Goal: Book appointment/travel/reservation

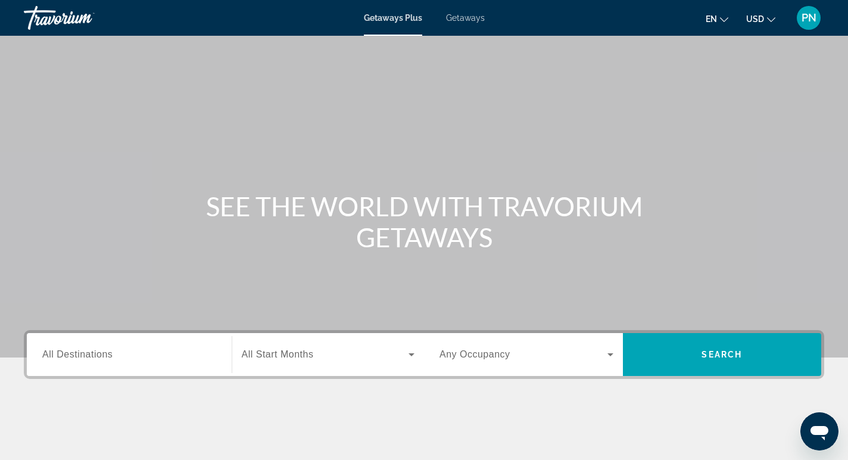
click at [127, 366] on div "Search widget" at bounding box center [129, 355] width 174 height 34
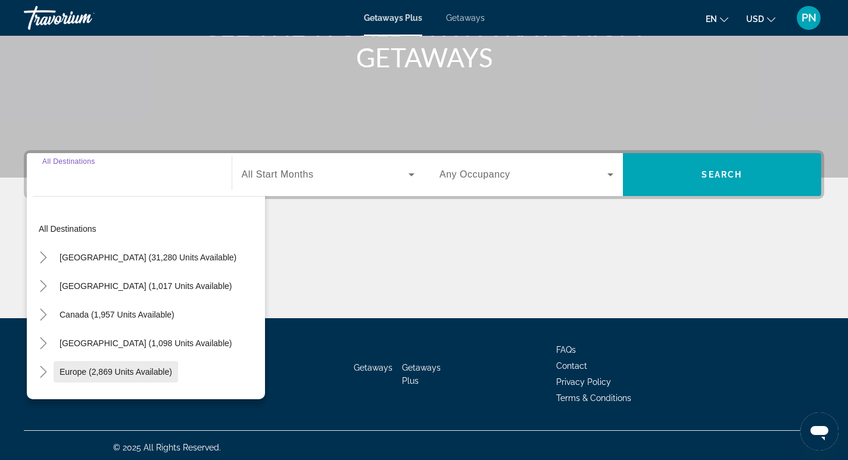
scroll to position [184, 0]
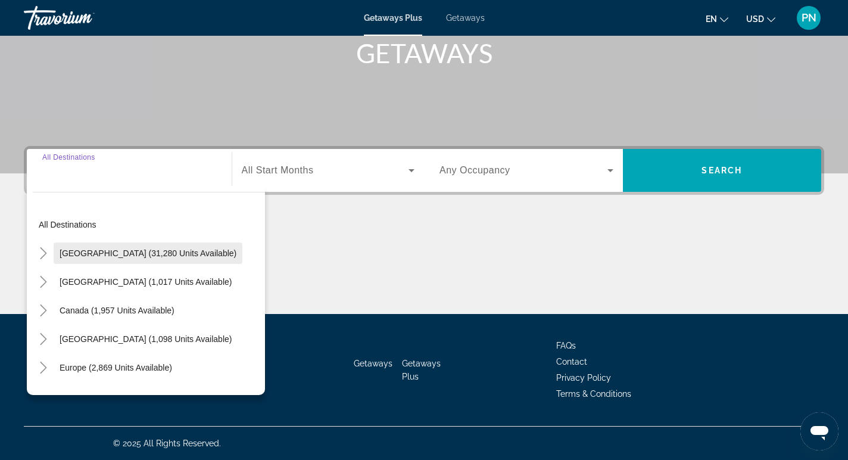
click at [127, 262] on span "Search widget" at bounding box center [148, 253] width 189 height 29
type input "**********"
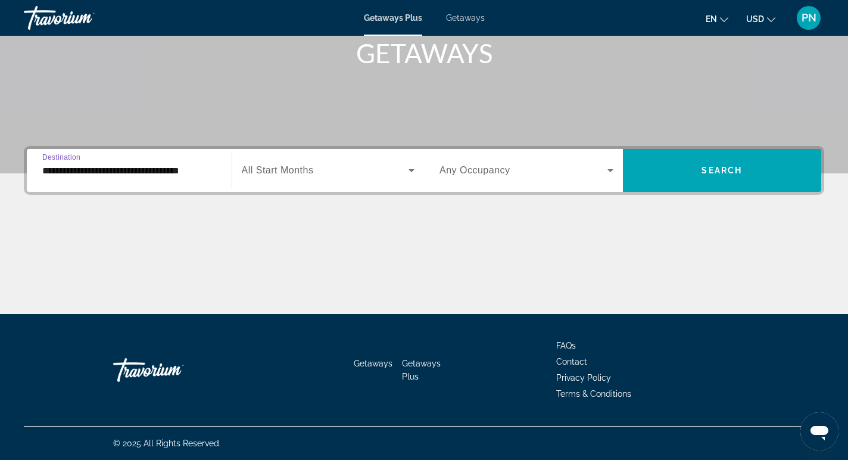
click at [280, 178] on div "Search widget" at bounding box center [328, 170] width 173 height 33
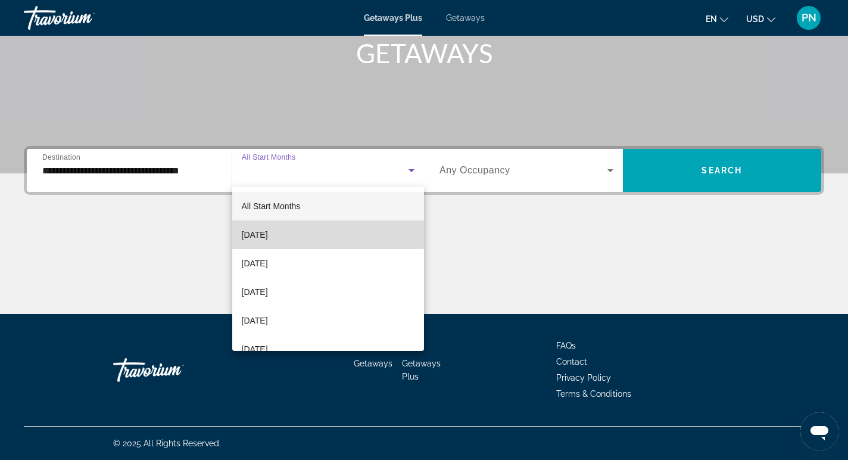
click at [294, 234] on mat-option "[DATE]" at bounding box center [328, 234] width 192 height 29
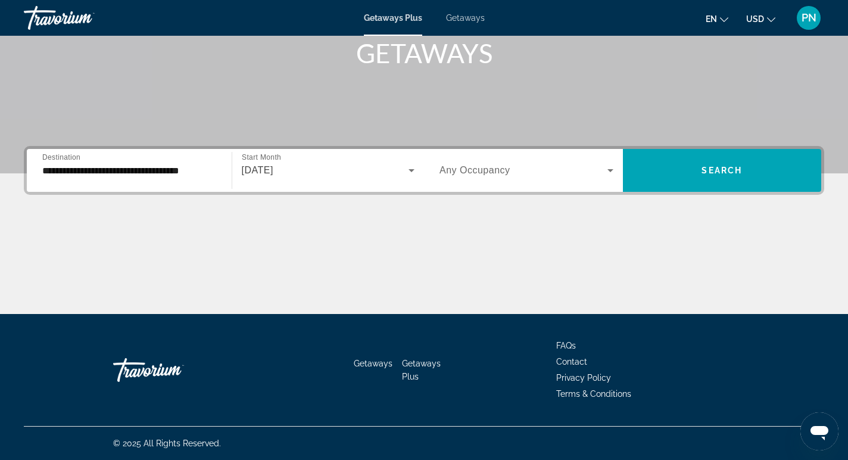
click at [448, 173] on span "Any Occupancy" at bounding box center [475, 170] width 71 height 10
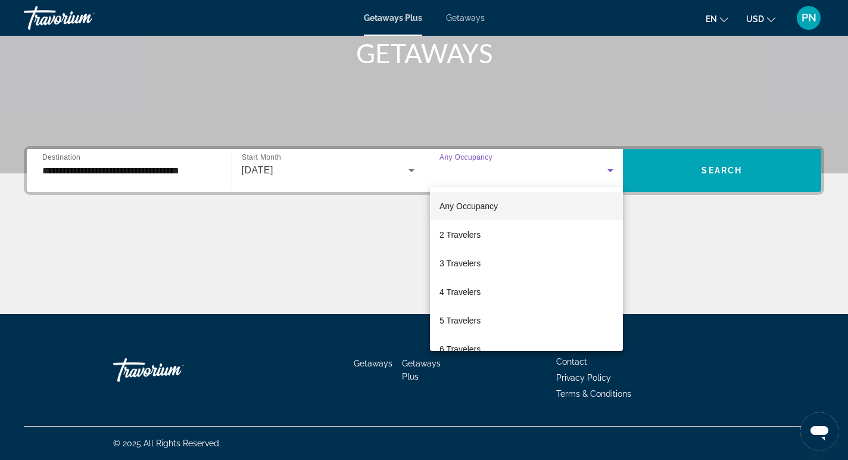
drag, startPoint x: 480, startPoint y: 238, endPoint x: 596, endPoint y: 208, distance: 120.5
click at [480, 238] on span "2 Travelers" at bounding box center [460, 235] width 41 height 14
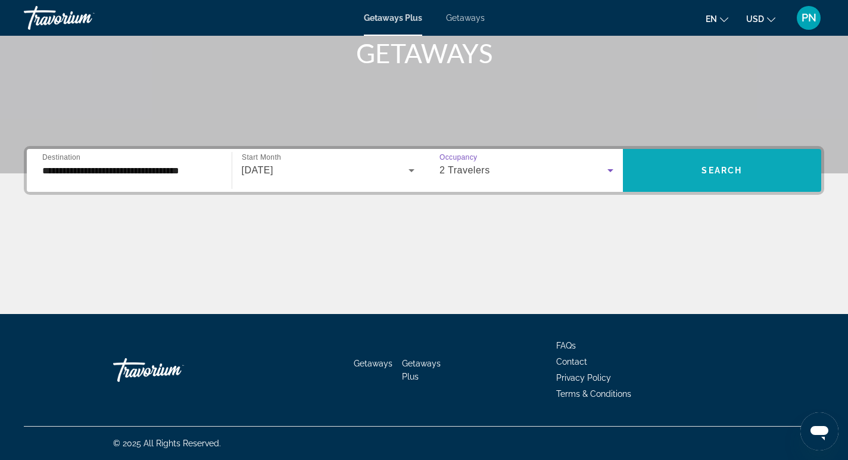
click at [676, 174] on span "Search widget" at bounding box center [722, 170] width 199 height 29
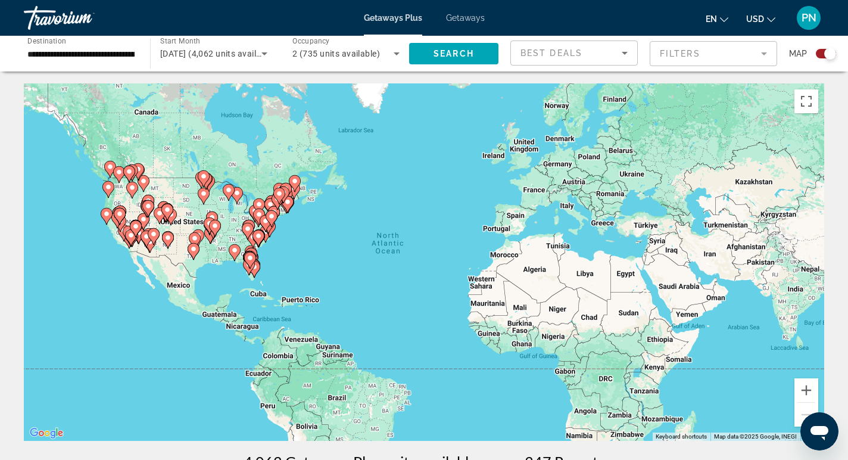
click at [104, 216] on image "Main content" at bounding box center [106, 213] width 7 height 7
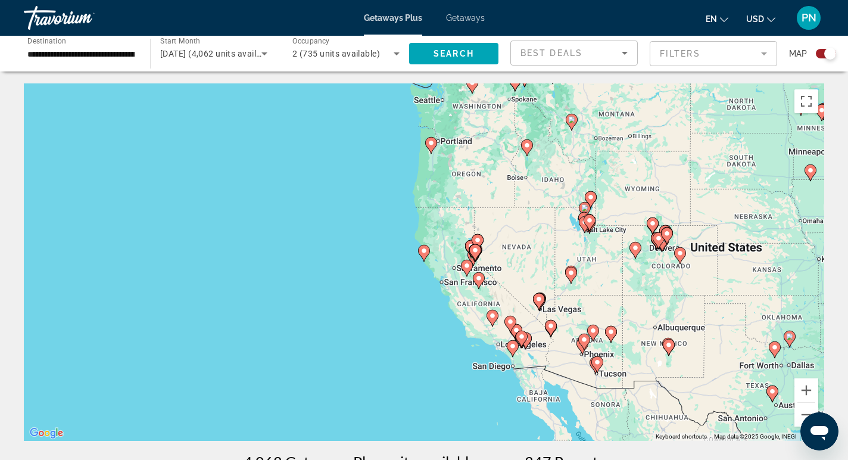
click at [424, 253] on image "Main content" at bounding box center [424, 250] width 7 height 7
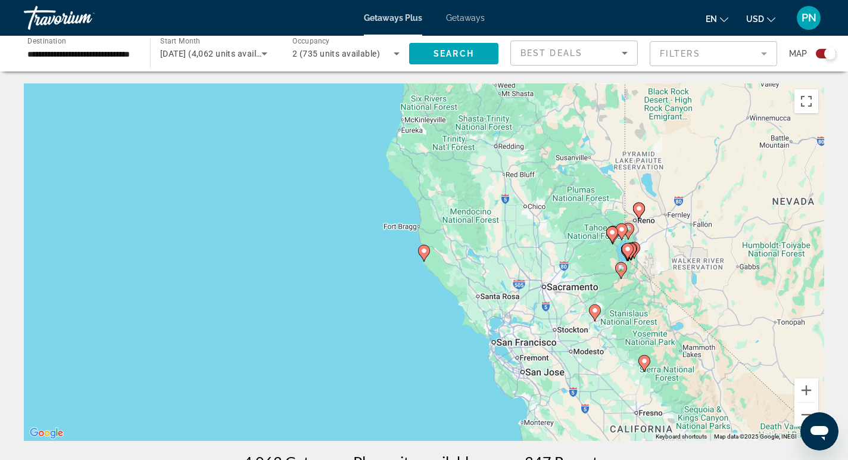
click at [642, 362] on image "Main content" at bounding box center [644, 360] width 7 height 7
type input "**********"
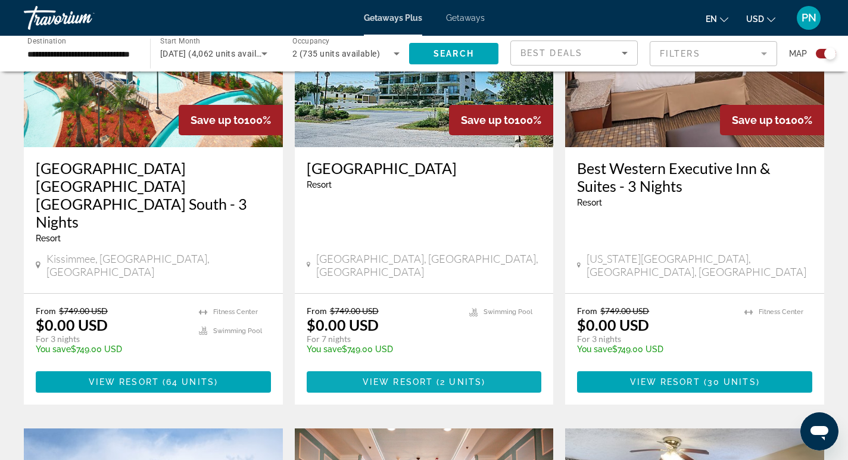
scroll to position [987, 0]
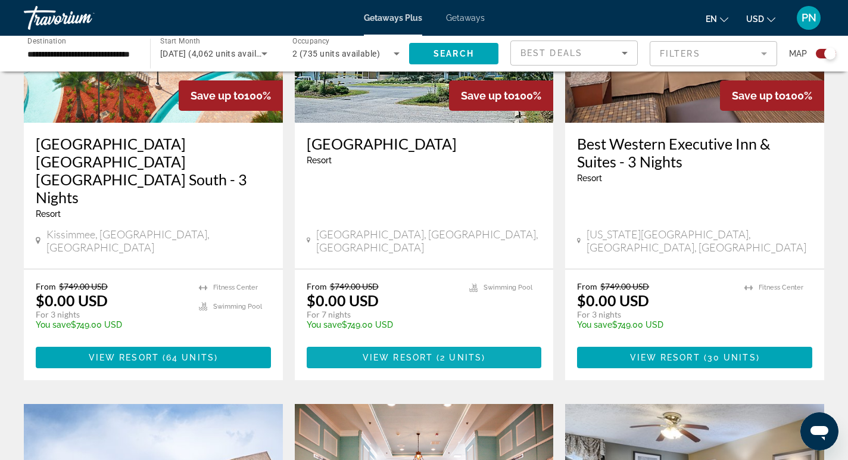
click at [399, 353] on span "View Resort" at bounding box center [398, 358] width 70 height 10
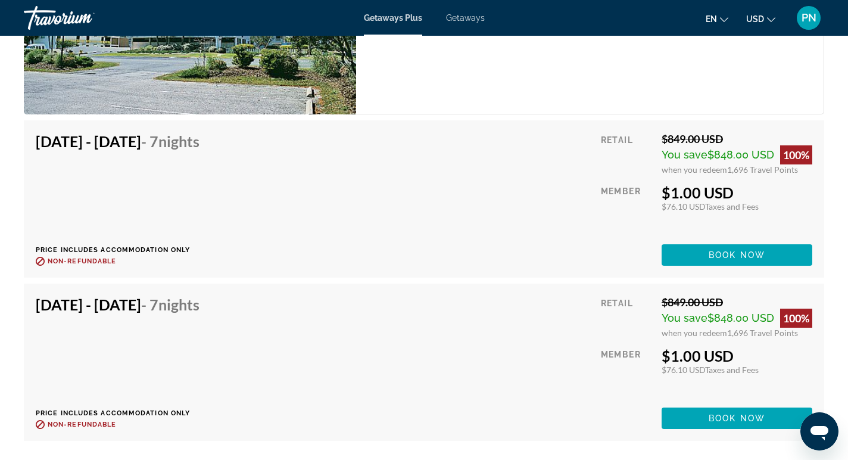
scroll to position [2108, 0]
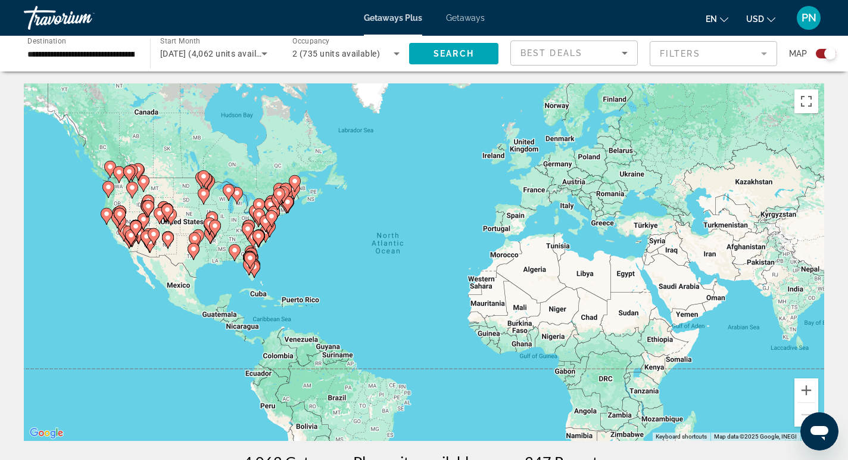
click at [578, 57] on span "Best Deals" at bounding box center [552, 53] width 62 height 10
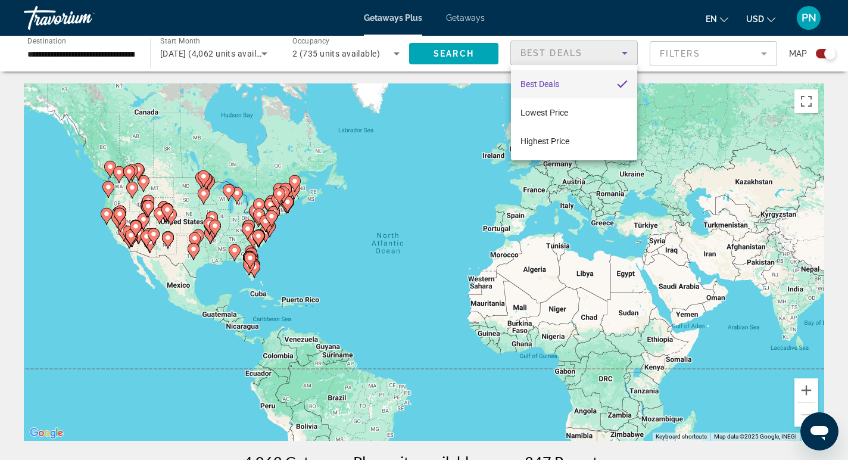
click at [813, 382] on div at bounding box center [424, 230] width 848 height 460
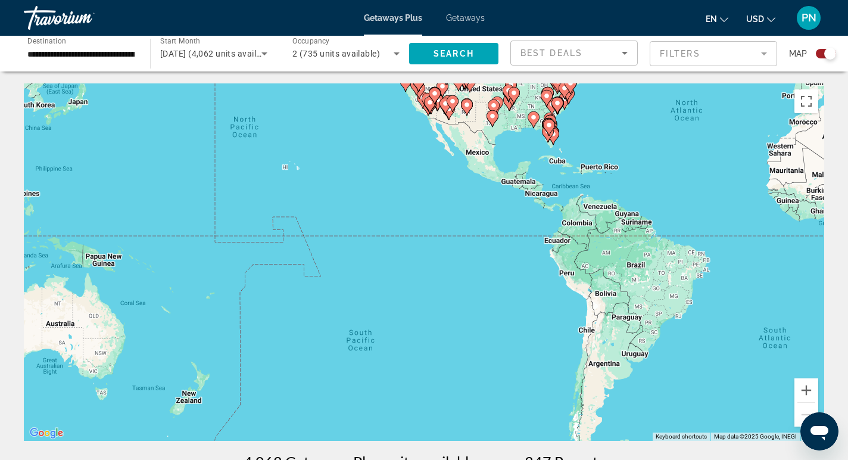
drag, startPoint x: 172, startPoint y: 273, endPoint x: 469, endPoint y: 137, distance: 327.4
click at [464, 133] on div "To activate drag with keyboard, press Alt + Enter. Once in keyboard drag state,…" at bounding box center [424, 261] width 801 height 357
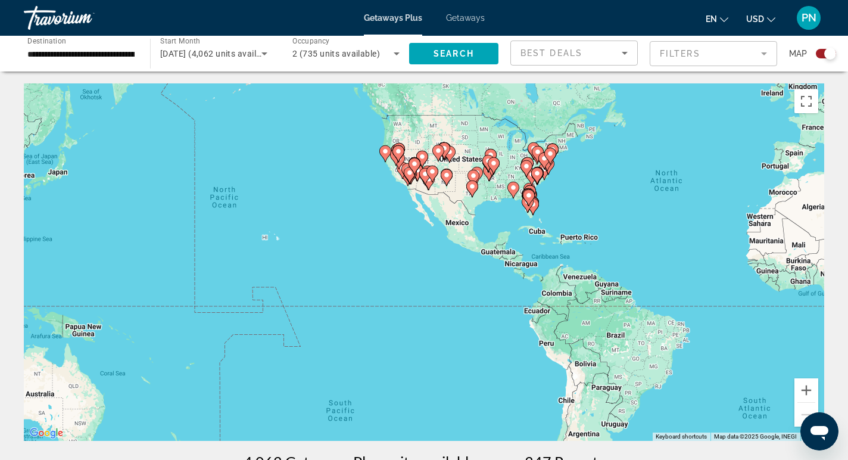
drag, startPoint x: 452, startPoint y: 315, endPoint x: 453, endPoint y: 459, distance: 144.2
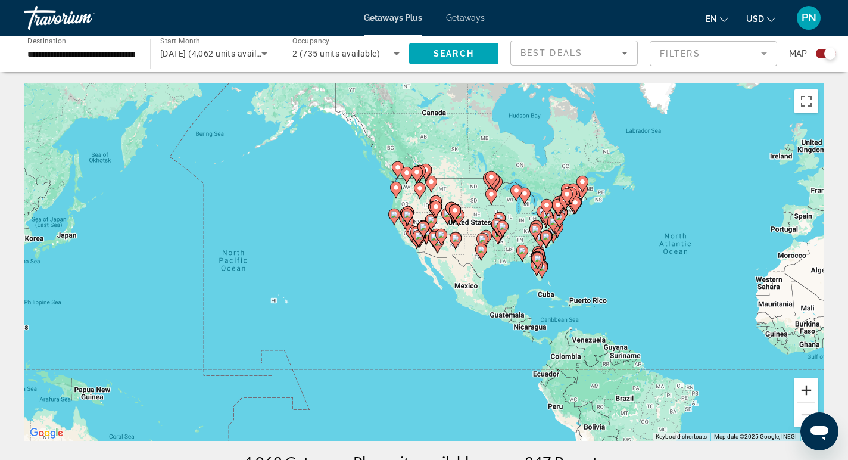
click at [807, 382] on button "Zoom in" at bounding box center [807, 390] width 24 height 24
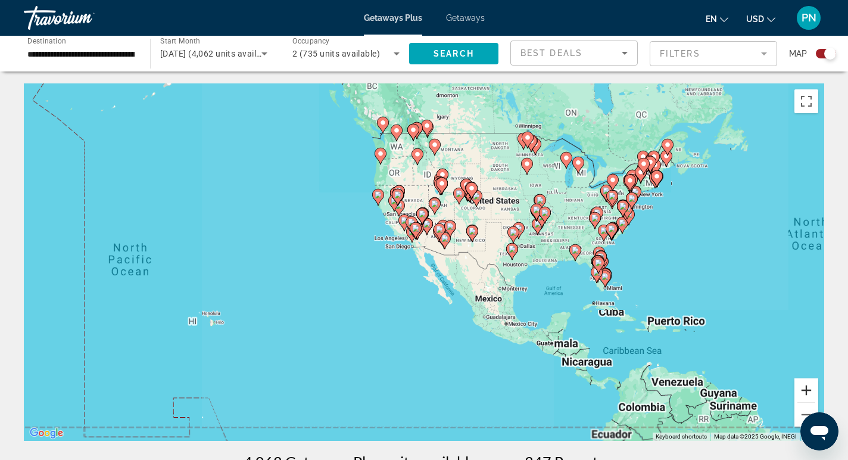
click at [807, 382] on button "Zoom in" at bounding box center [807, 390] width 24 height 24
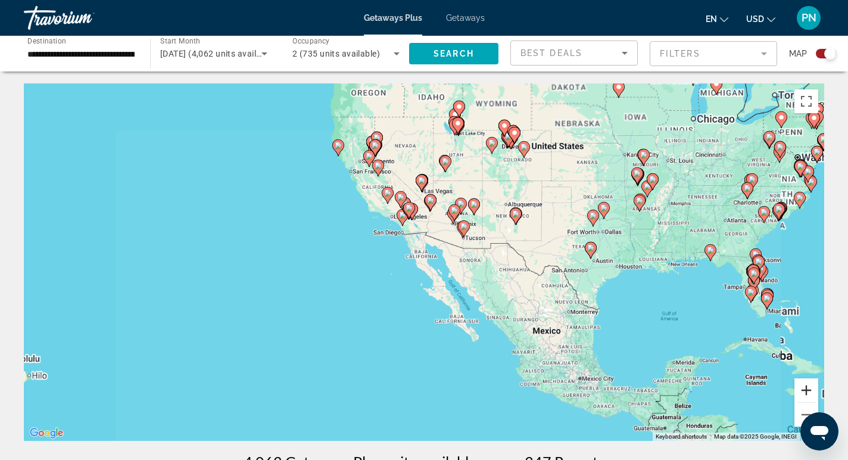
click at [807, 382] on button "Zoom in" at bounding box center [807, 390] width 24 height 24
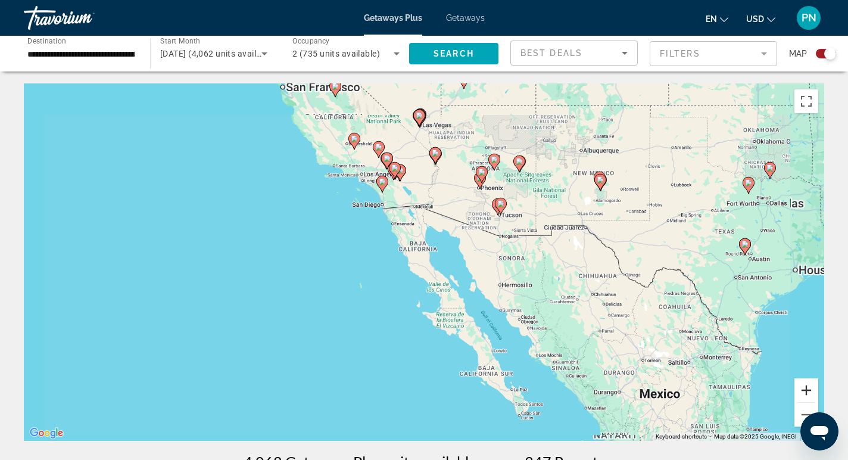
click at [807, 382] on button "Zoom in" at bounding box center [807, 390] width 24 height 24
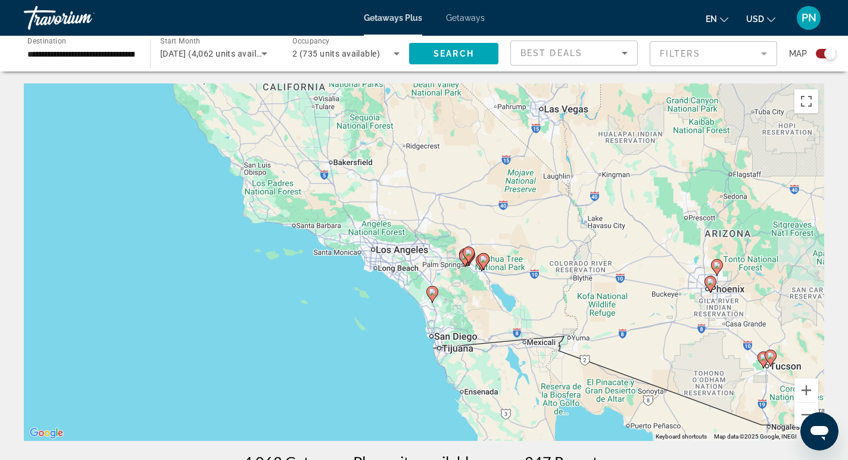
drag, startPoint x: 479, startPoint y: 276, endPoint x: 530, endPoint y: 316, distance: 64.1
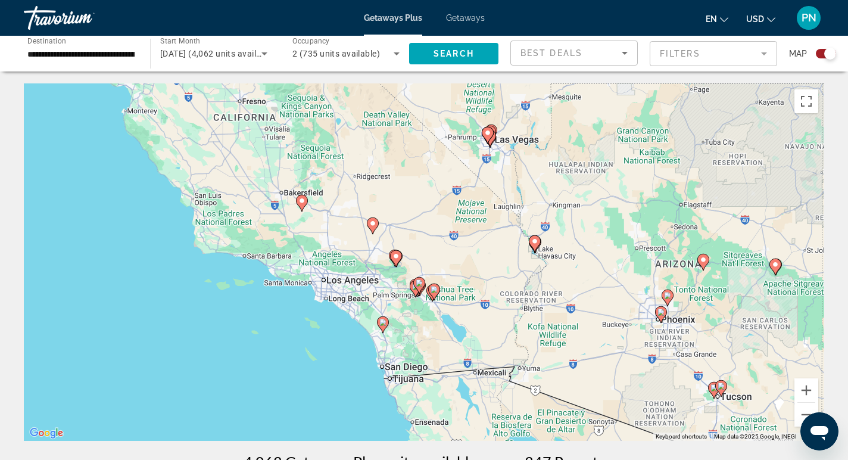
drag, startPoint x: 396, startPoint y: 295, endPoint x: 316, endPoint y: 287, distance: 80.3
click at [316, 287] on div "To activate drag with keyboard, press Alt + Enter. Once in keyboard drag state,…" at bounding box center [424, 261] width 801 height 357
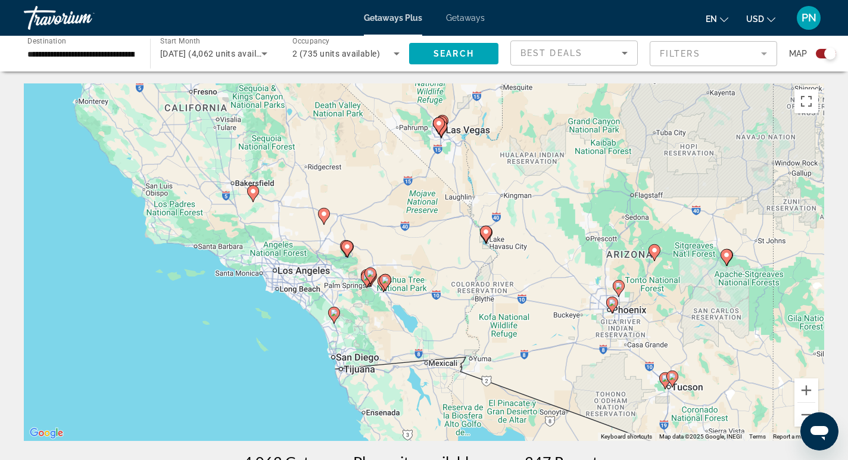
click at [366, 282] on gmp-advanced-marker "Main content" at bounding box center [371, 276] width 12 height 18
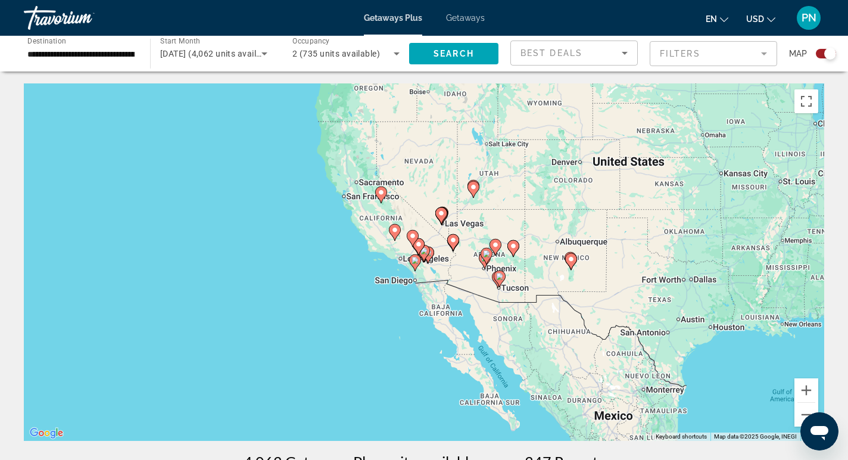
click at [423, 253] on gmp-advanced-marker "Main content" at bounding box center [419, 247] width 12 height 18
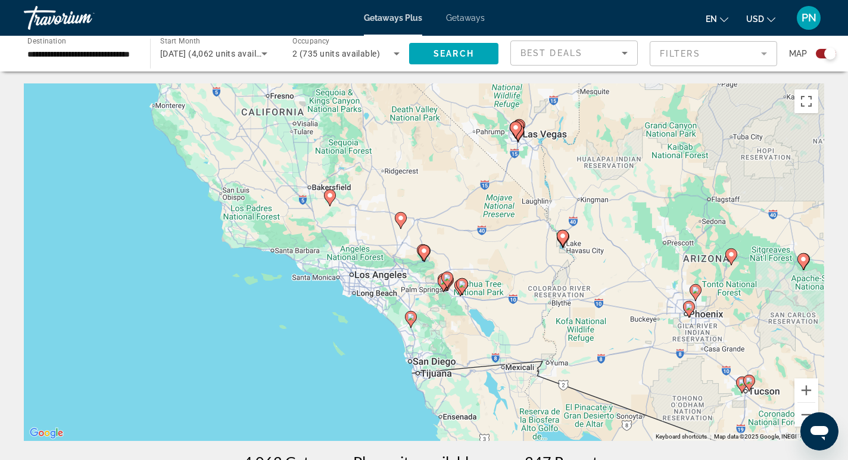
click at [444, 285] on gmp-advanced-marker "Main content" at bounding box center [447, 280] width 12 height 18
type input "**********"
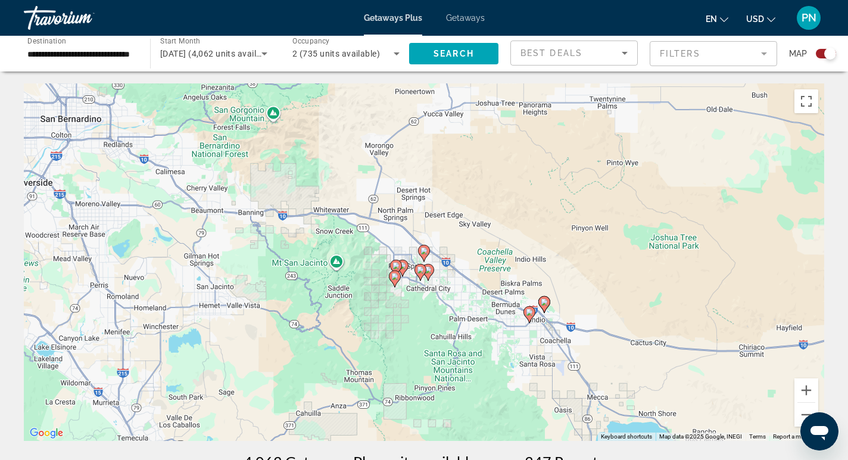
click at [397, 280] on icon "Main content" at bounding box center [395, 278] width 11 height 15
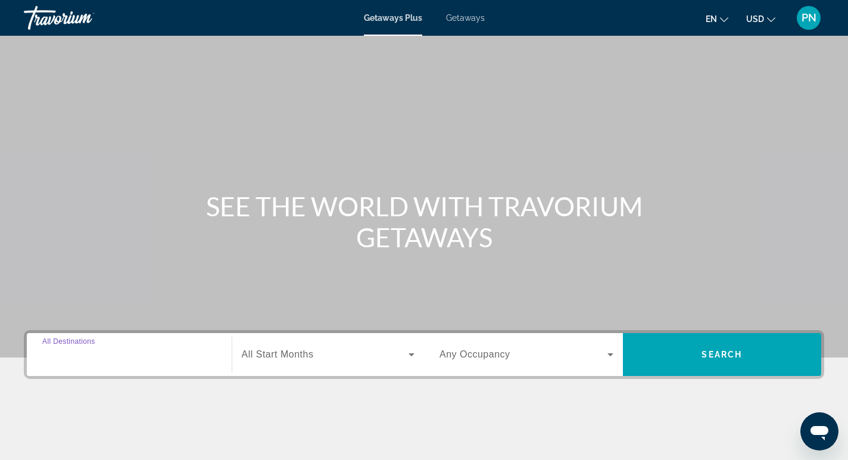
click at [153, 357] on input "Destination All Destinations" at bounding box center [129, 355] width 174 height 14
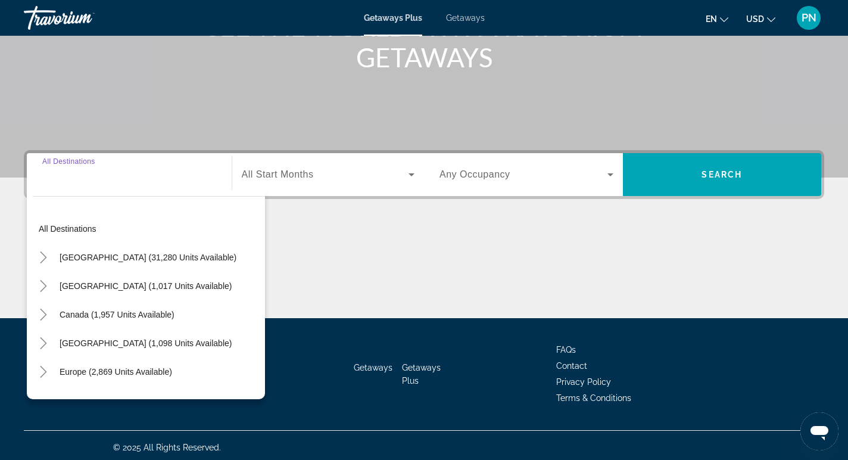
scroll to position [184, 0]
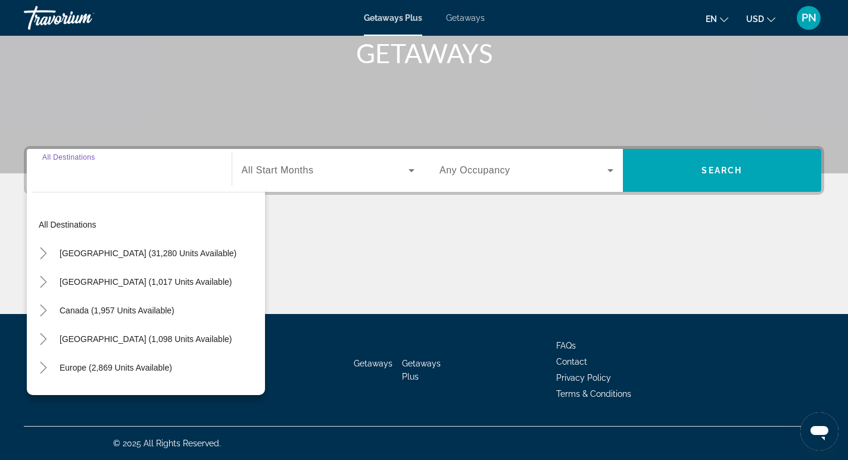
click at [135, 176] on input "Destination All Destinations" at bounding box center [129, 171] width 174 height 14
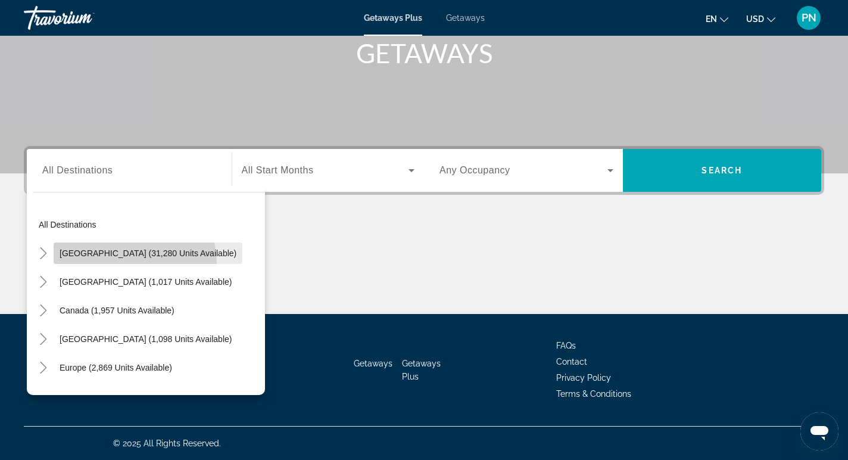
click at [136, 262] on span "Search widget" at bounding box center [148, 253] width 189 height 29
type input "**********"
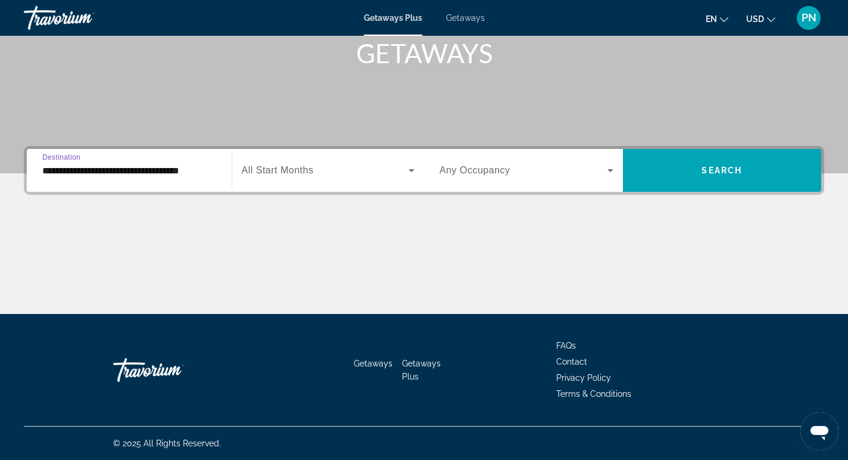
click at [304, 167] on span "All Start Months" at bounding box center [278, 170] width 72 height 10
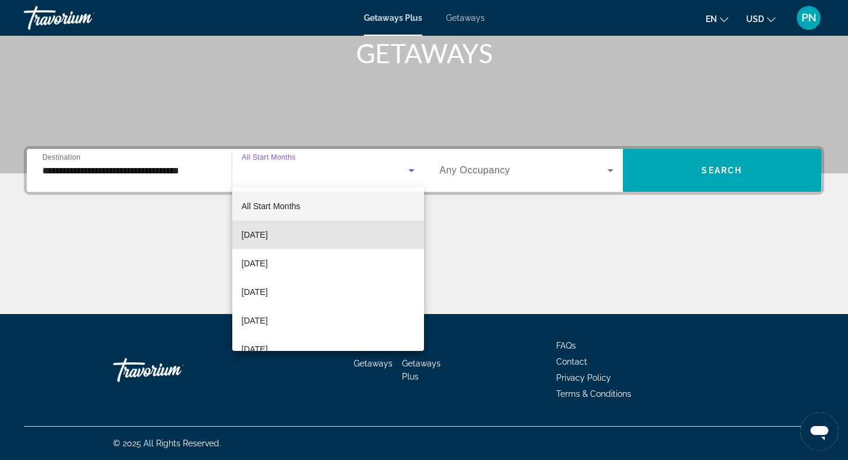
drag, startPoint x: 323, startPoint y: 237, endPoint x: 408, endPoint y: 216, distance: 87.8
click at [325, 237] on mat-option "[DATE]" at bounding box center [328, 234] width 192 height 29
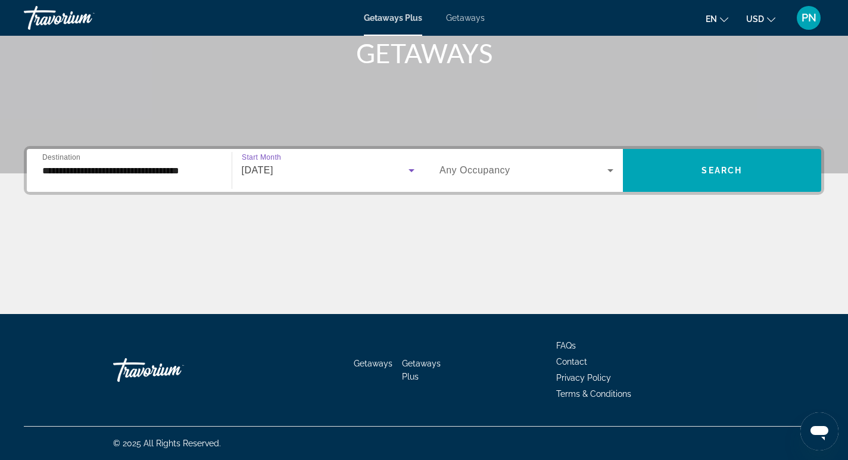
click at [502, 175] on span "Any Occupancy" at bounding box center [475, 170] width 71 height 10
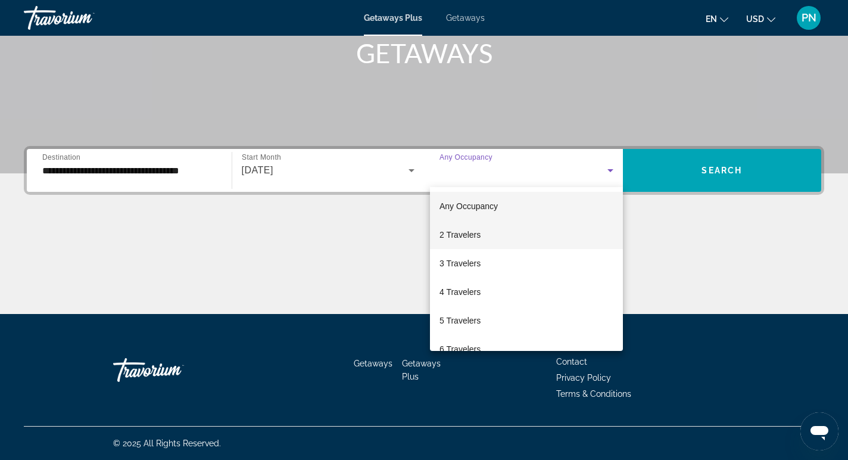
click at [498, 234] on mat-option "2 Travelers" at bounding box center [526, 234] width 193 height 29
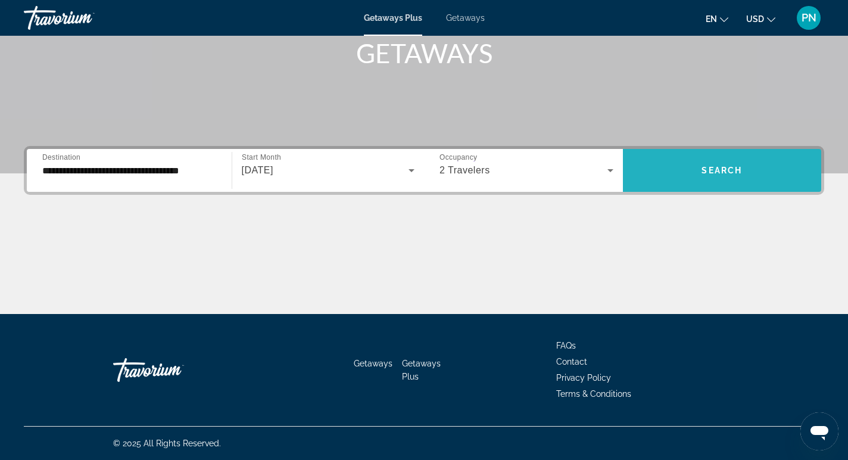
click at [670, 170] on span "Search widget" at bounding box center [722, 170] width 199 height 29
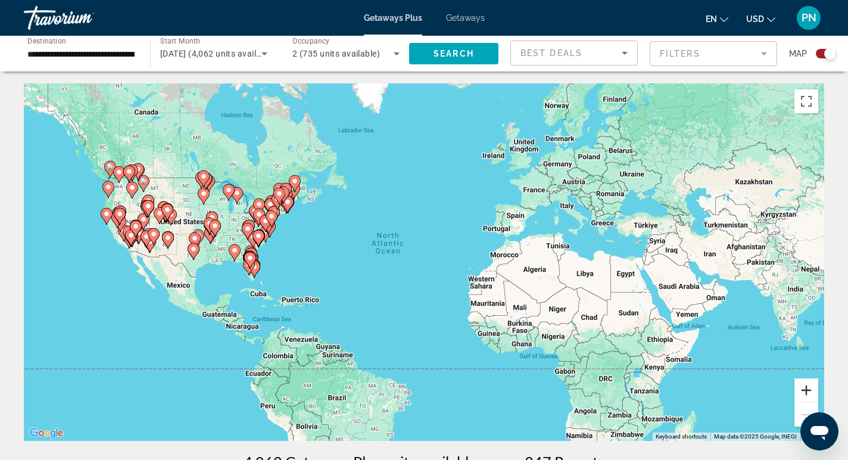
click at [807, 388] on button "Zoom in" at bounding box center [807, 390] width 24 height 24
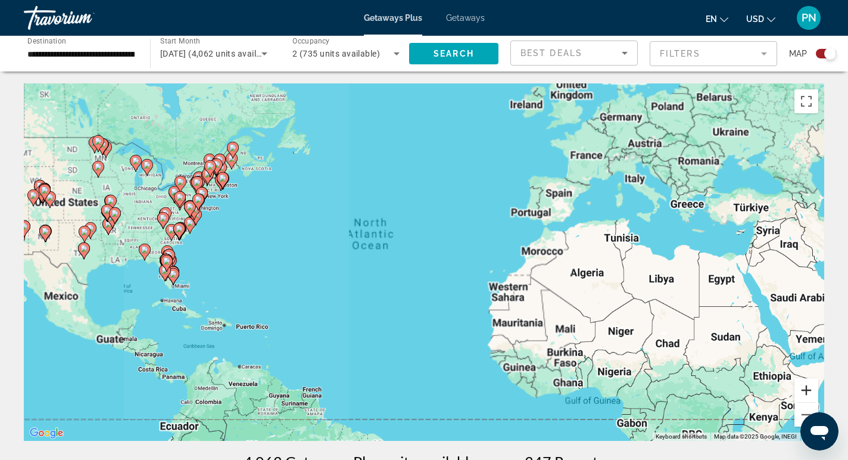
click at [807, 388] on button "Zoom in" at bounding box center [807, 390] width 24 height 24
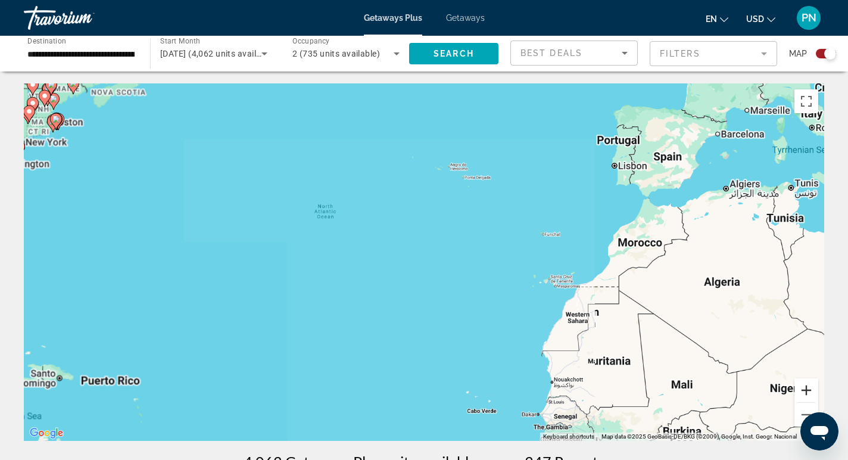
drag, startPoint x: 807, startPoint y: 388, endPoint x: 653, endPoint y: 339, distance: 162.0
click at [808, 388] on button "Zoom in" at bounding box center [807, 390] width 24 height 24
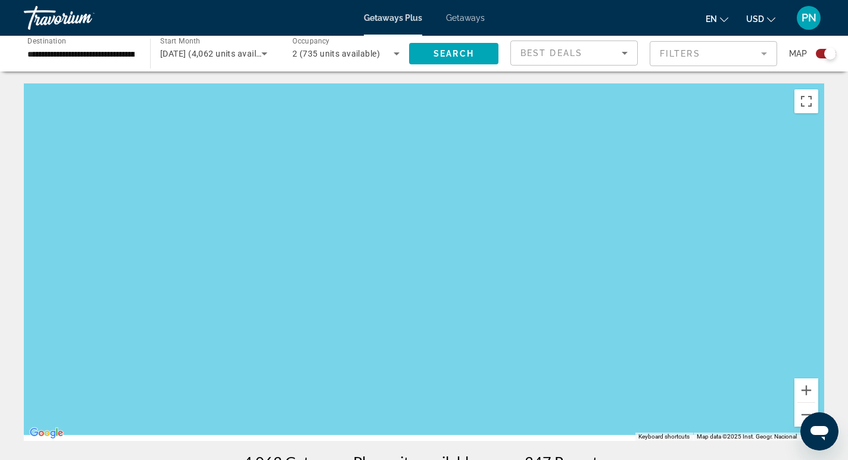
drag, startPoint x: 369, startPoint y: 282, endPoint x: 852, endPoint y: 208, distance: 489.3
click at [848, 208] on html "**********" at bounding box center [424, 230] width 848 height 460
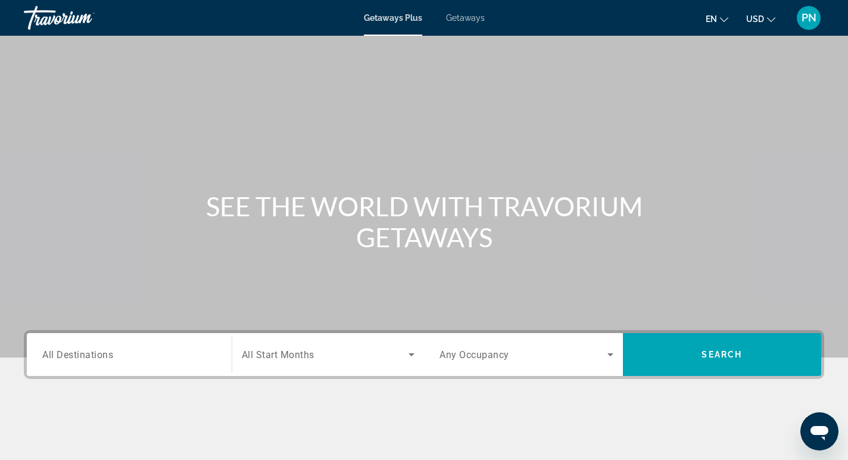
click at [149, 371] on div "Search widget" at bounding box center [129, 355] width 174 height 34
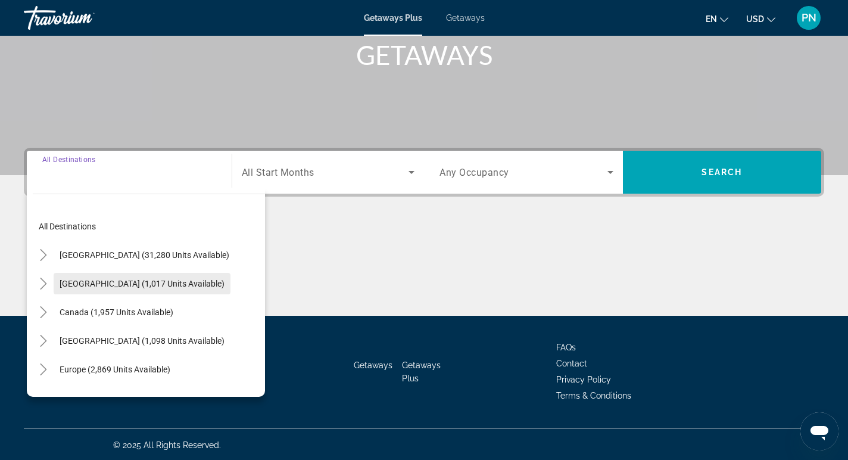
scroll to position [184, 0]
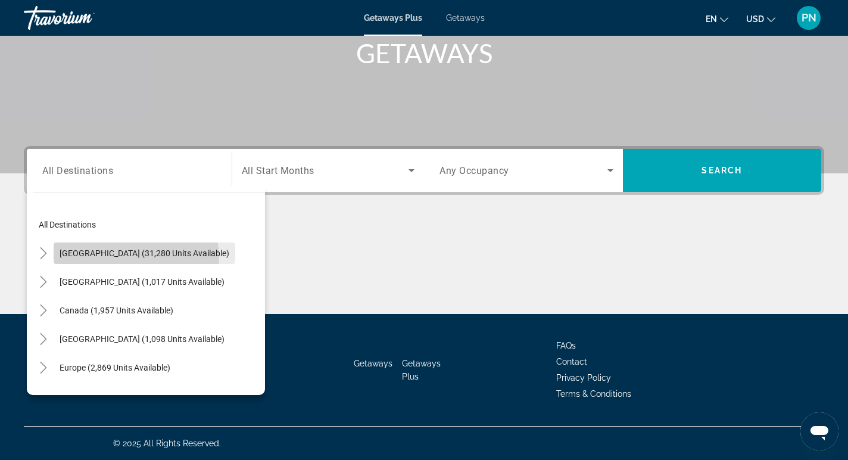
click at [136, 257] on span "[GEOGRAPHIC_DATA] (31,280 units available)" at bounding box center [145, 253] width 170 height 10
type input "**********"
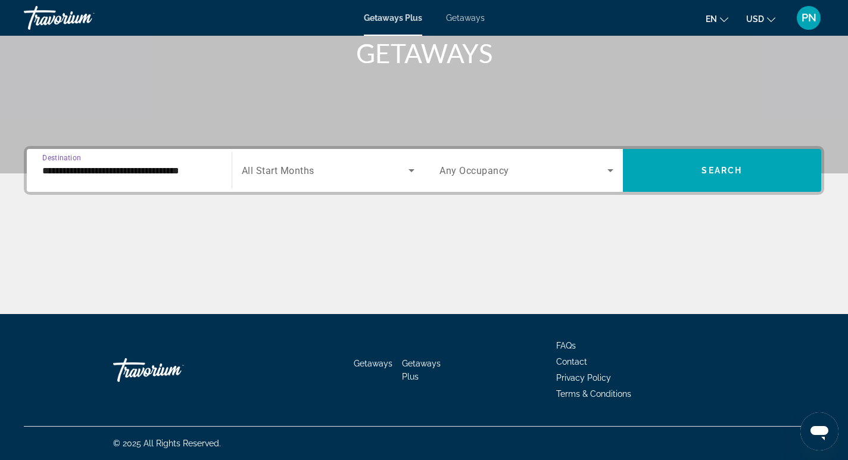
click at [306, 175] on span "All Start Months" at bounding box center [278, 170] width 73 height 11
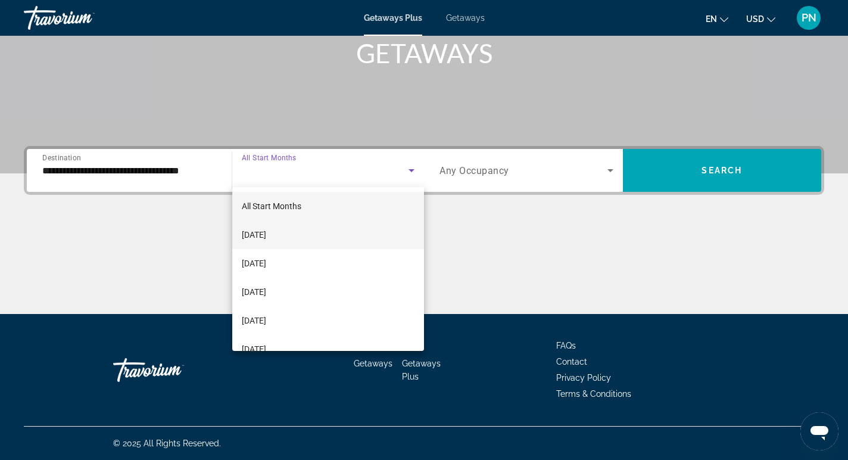
click at [304, 234] on mat-option "[DATE]" at bounding box center [328, 234] width 192 height 29
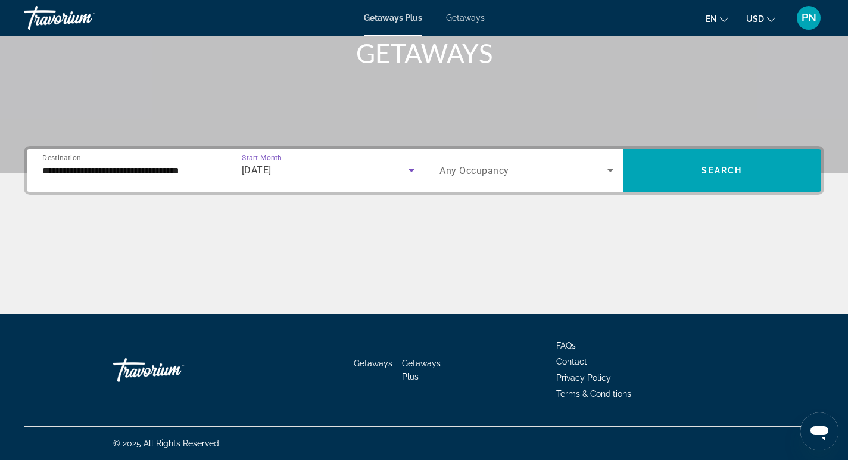
click at [497, 165] on span "Any Occupancy" at bounding box center [475, 170] width 70 height 11
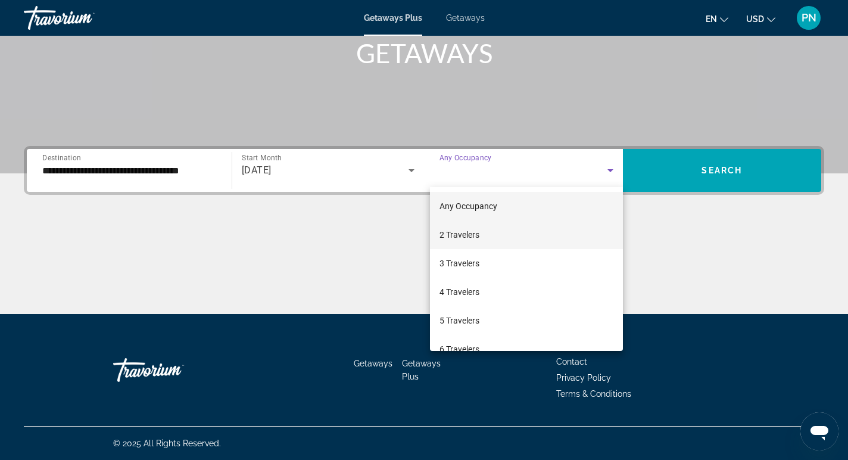
click at [491, 229] on mat-option "2 Travelers" at bounding box center [526, 234] width 193 height 29
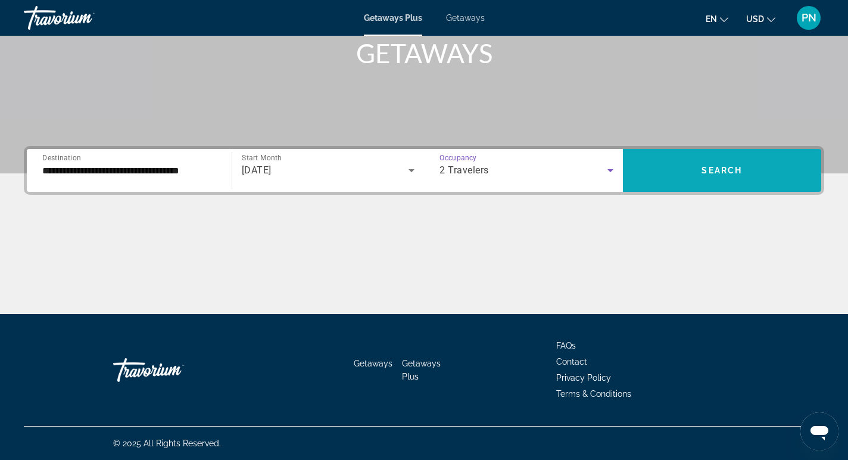
click at [696, 179] on span "Search widget" at bounding box center [722, 170] width 199 height 29
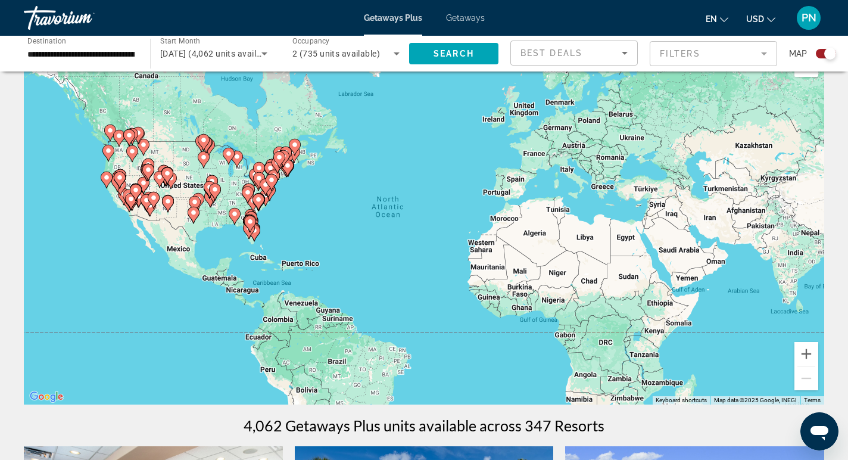
scroll to position [30, 0]
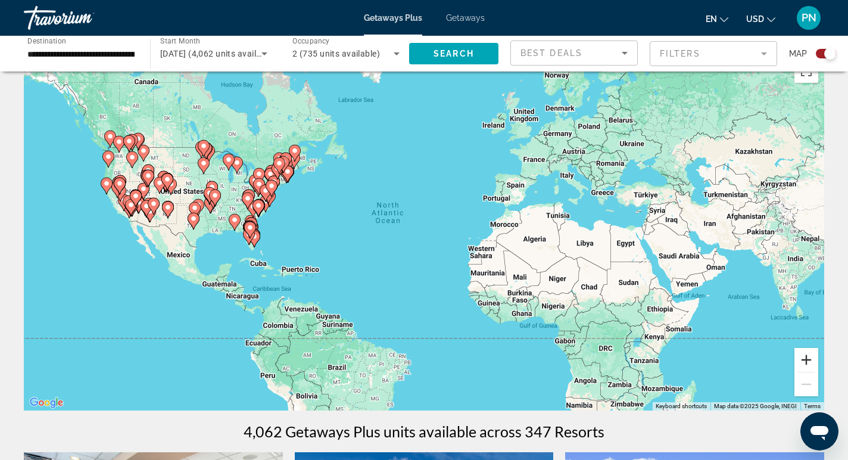
click at [813, 361] on button "Zoom in" at bounding box center [807, 360] width 24 height 24
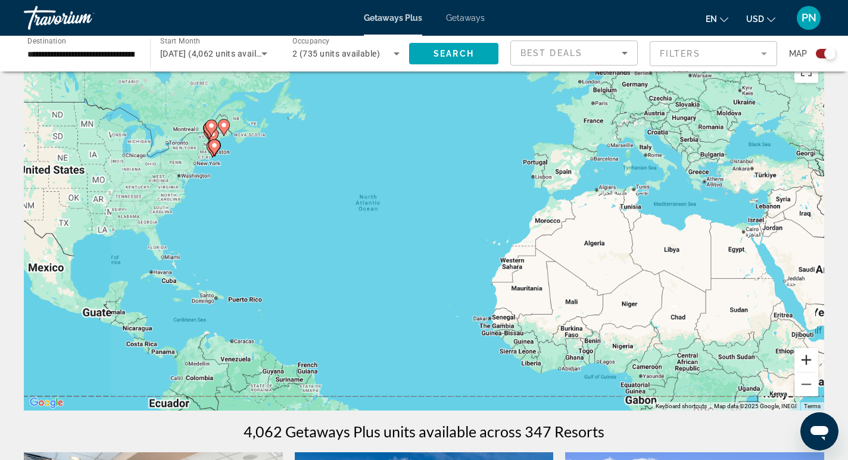
click at [813, 361] on button "Zoom in" at bounding box center [807, 360] width 24 height 24
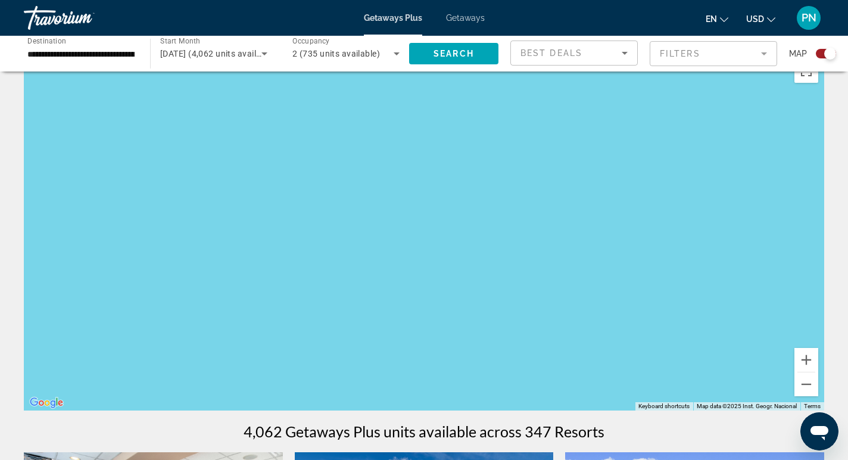
drag, startPoint x: 471, startPoint y: 251, endPoint x: 852, endPoint y: 186, distance: 386.7
click at [848, 186] on html "**********" at bounding box center [424, 200] width 848 height 460
drag, startPoint x: 572, startPoint y: 222, endPoint x: 852, endPoint y: 253, distance: 281.6
click at [848, 253] on html "**********" at bounding box center [424, 200] width 848 height 460
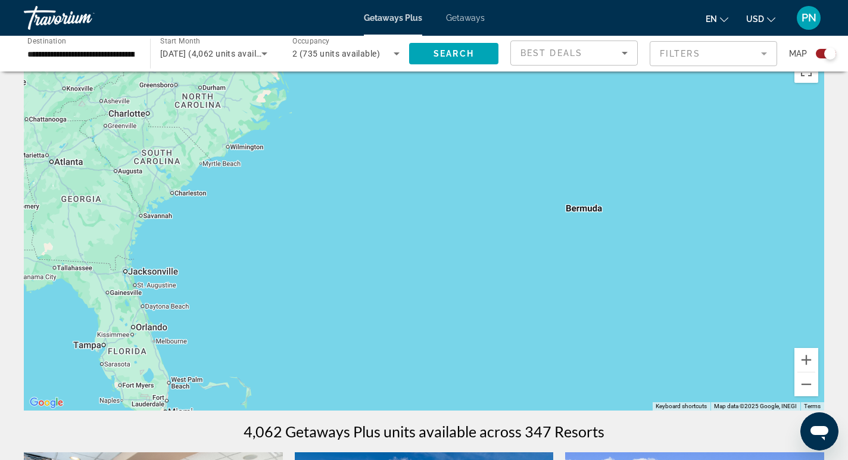
drag, startPoint x: 403, startPoint y: 204, endPoint x: 852, endPoint y: 331, distance: 466.9
click at [848, 331] on html "**********" at bounding box center [424, 200] width 848 height 460
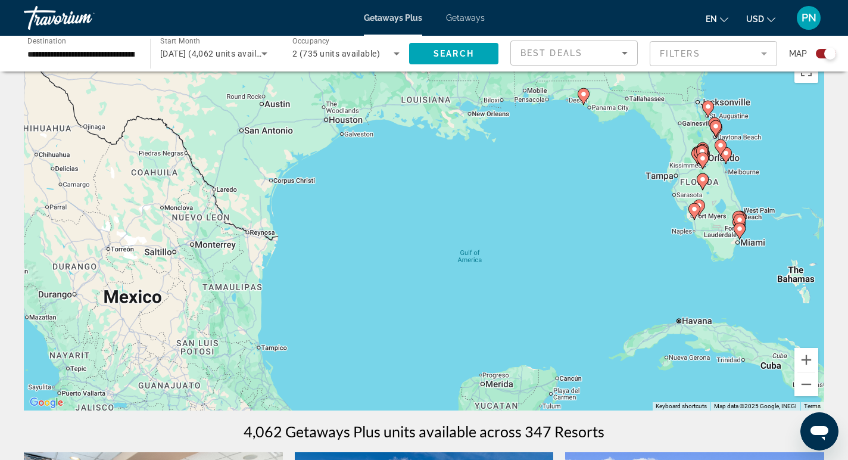
drag, startPoint x: 274, startPoint y: 295, endPoint x: 852, endPoint y: 135, distance: 600.2
click at [848, 135] on html "**********" at bounding box center [424, 200] width 848 height 460
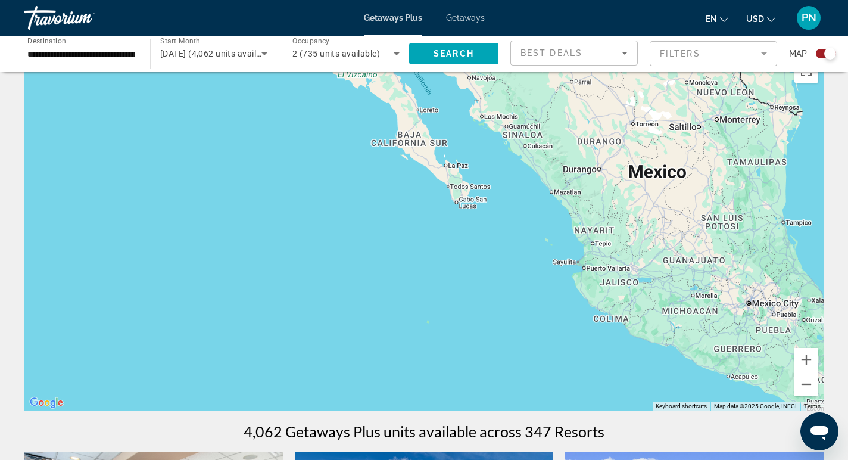
drag, startPoint x: 374, startPoint y: 213, endPoint x: 852, endPoint y: 91, distance: 493.7
click at [848, 91] on html "**********" at bounding box center [424, 200] width 848 height 460
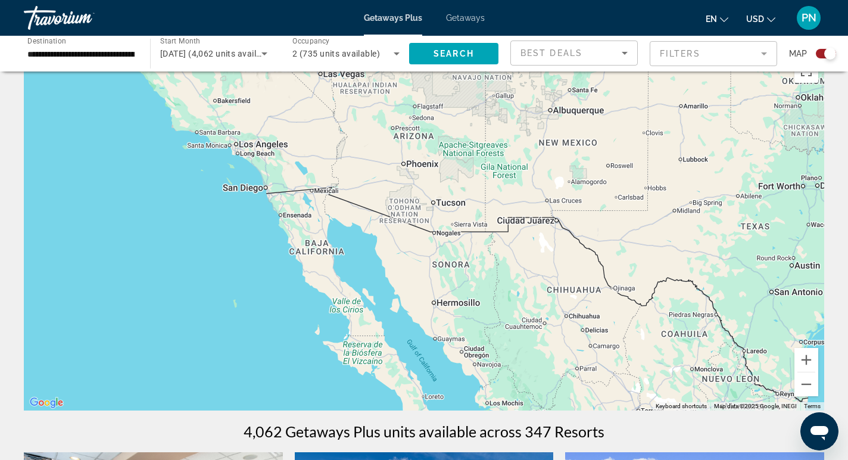
drag, startPoint x: 567, startPoint y: 80, endPoint x: 567, endPoint y: 439, distance: 359.2
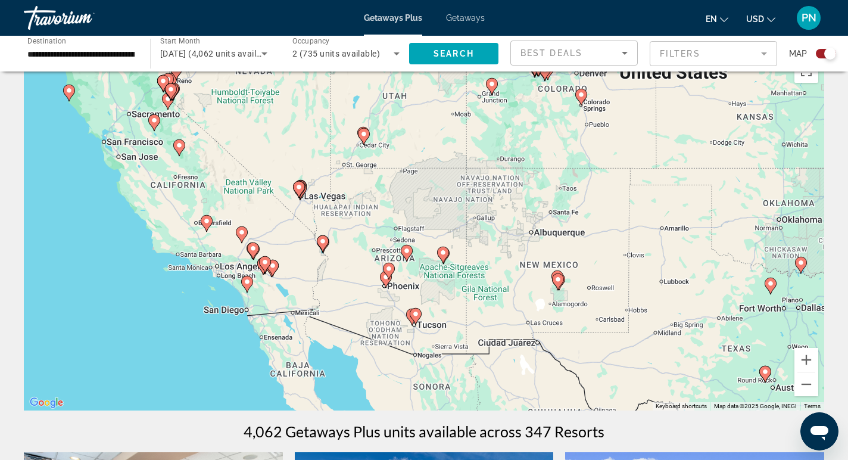
click at [166, 107] on gmp-advanced-marker "Main content" at bounding box center [168, 101] width 12 height 18
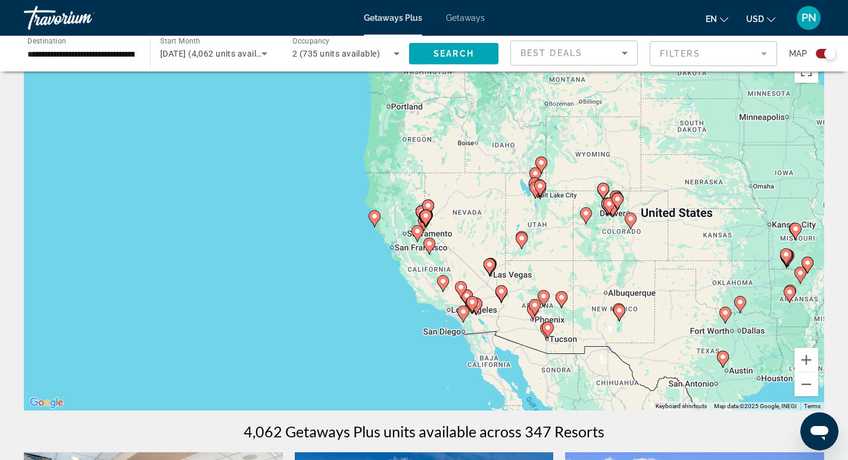
click at [429, 225] on gmp-advanced-marker "Main content" at bounding box center [426, 218] width 12 height 18
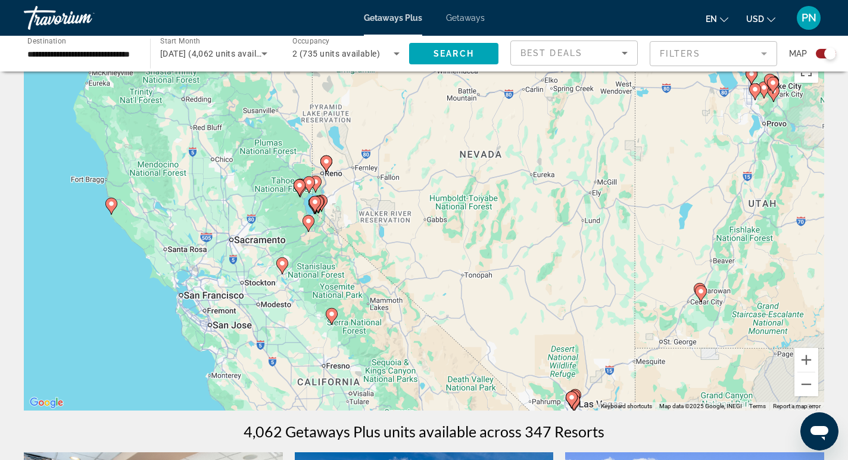
drag, startPoint x: 438, startPoint y: 248, endPoint x: 326, endPoint y: 230, distance: 113.4
click at [326, 230] on div "To activate drag with keyboard, press Alt + Enter. Once in keyboard drag state,…" at bounding box center [424, 231] width 801 height 357
click at [307, 181] on image "Main content" at bounding box center [309, 182] width 7 height 7
type input "**********"
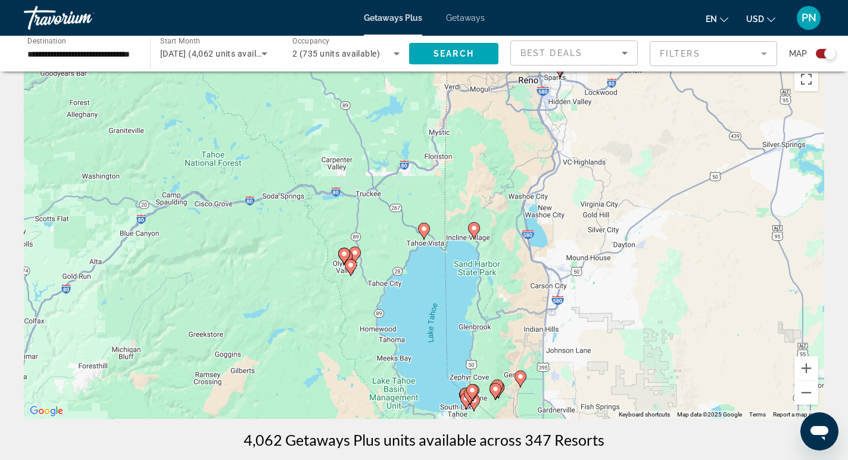
scroll to position [4, 0]
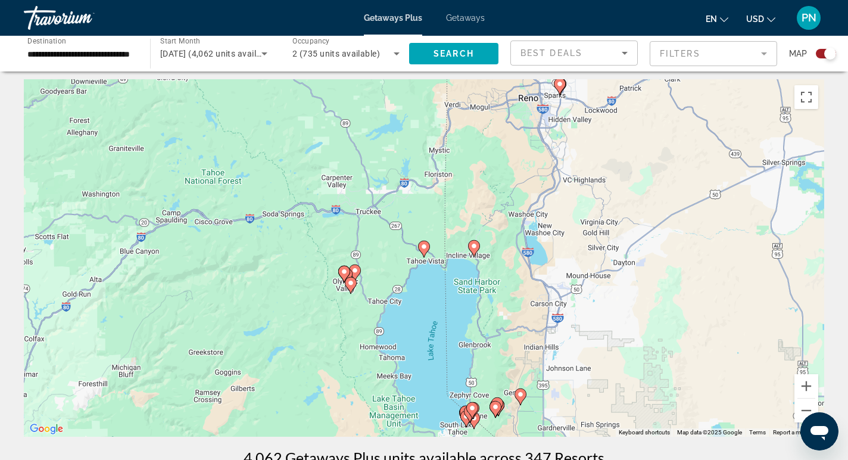
click at [424, 248] on image "Main content" at bounding box center [424, 246] width 7 height 7
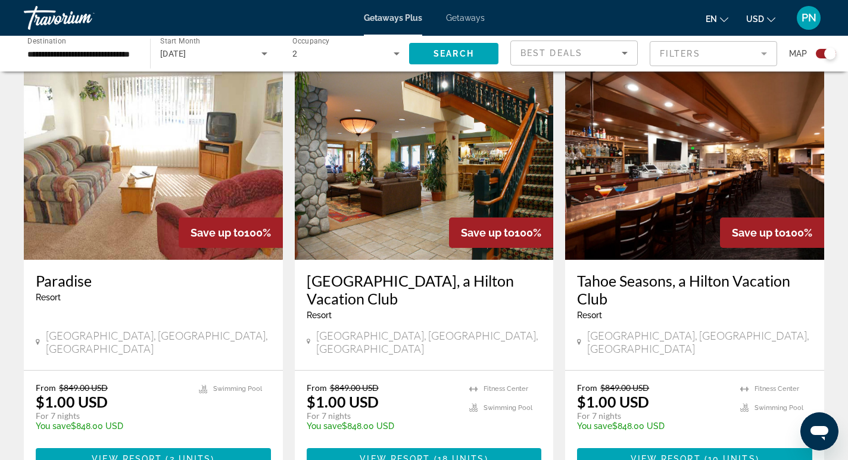
scroll to position [878, 0]
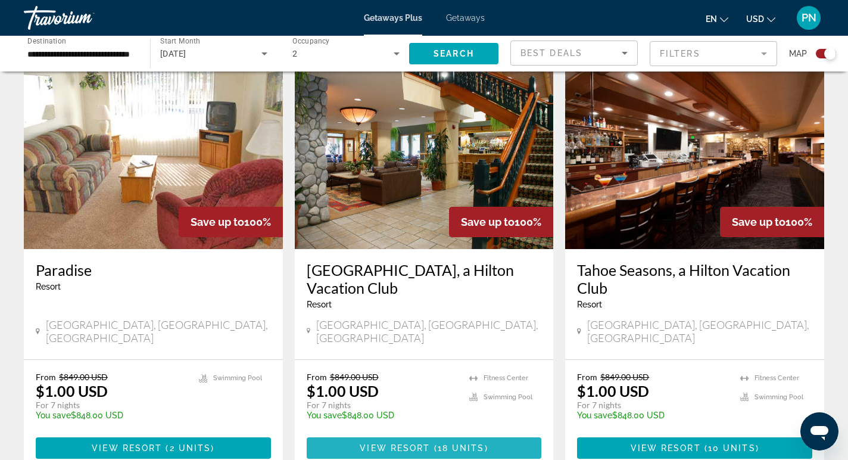
click at [439, 443] on span "18 units" at bounding box center [461, 448] width 47 height 10
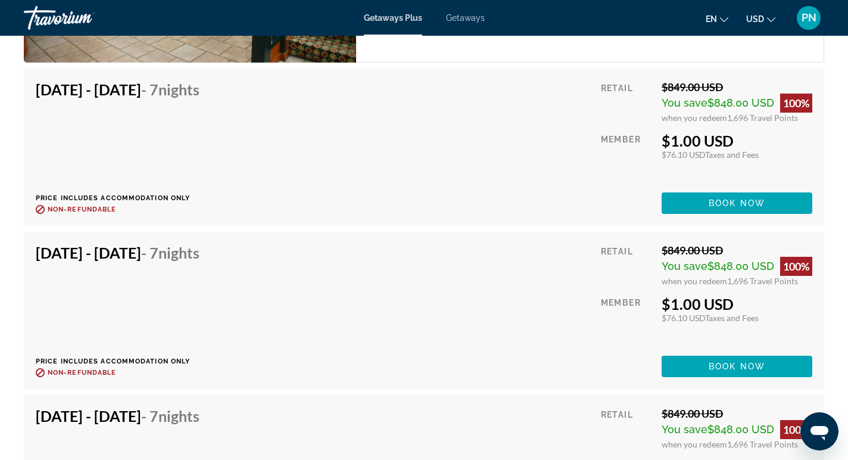
scroll to position [2376, 0]
